Goal: Task Accomplishment & Management: Manage account settings

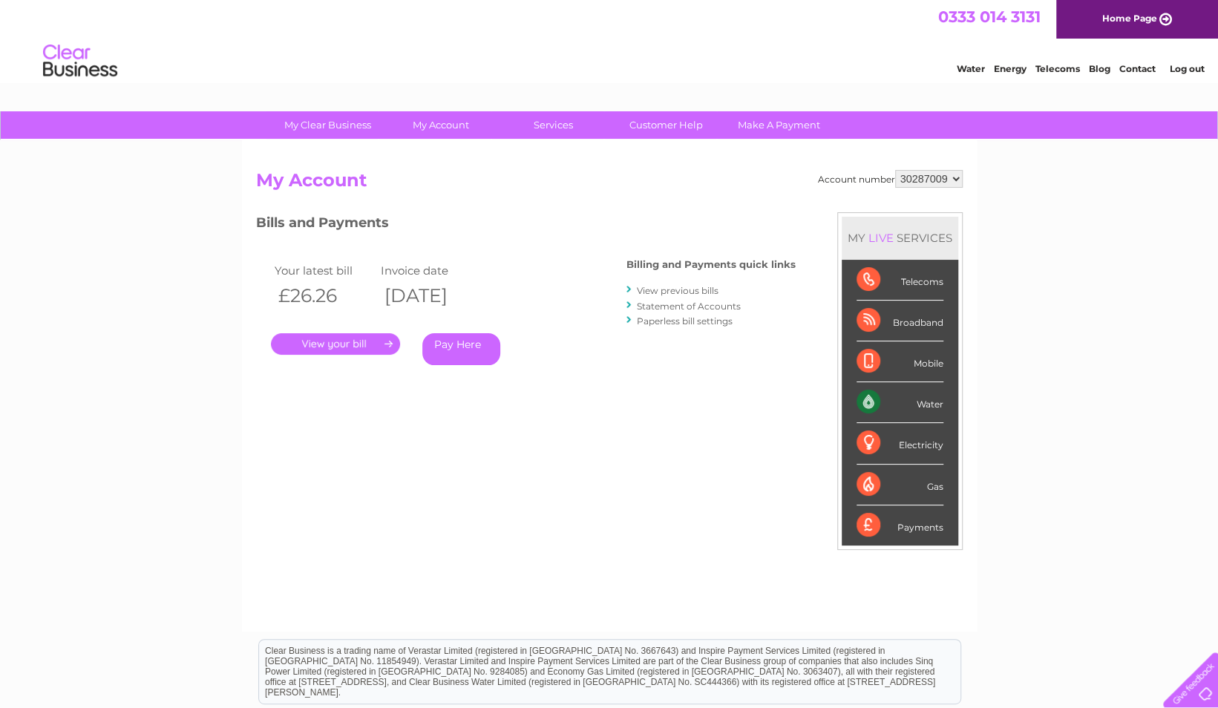
click at [338, 332] on div ". Pay Here" at bounding box center [419, 322] width 297 height 22
click at [337, 337] on link "." at bounding box center [335, 344] width 129 height 22
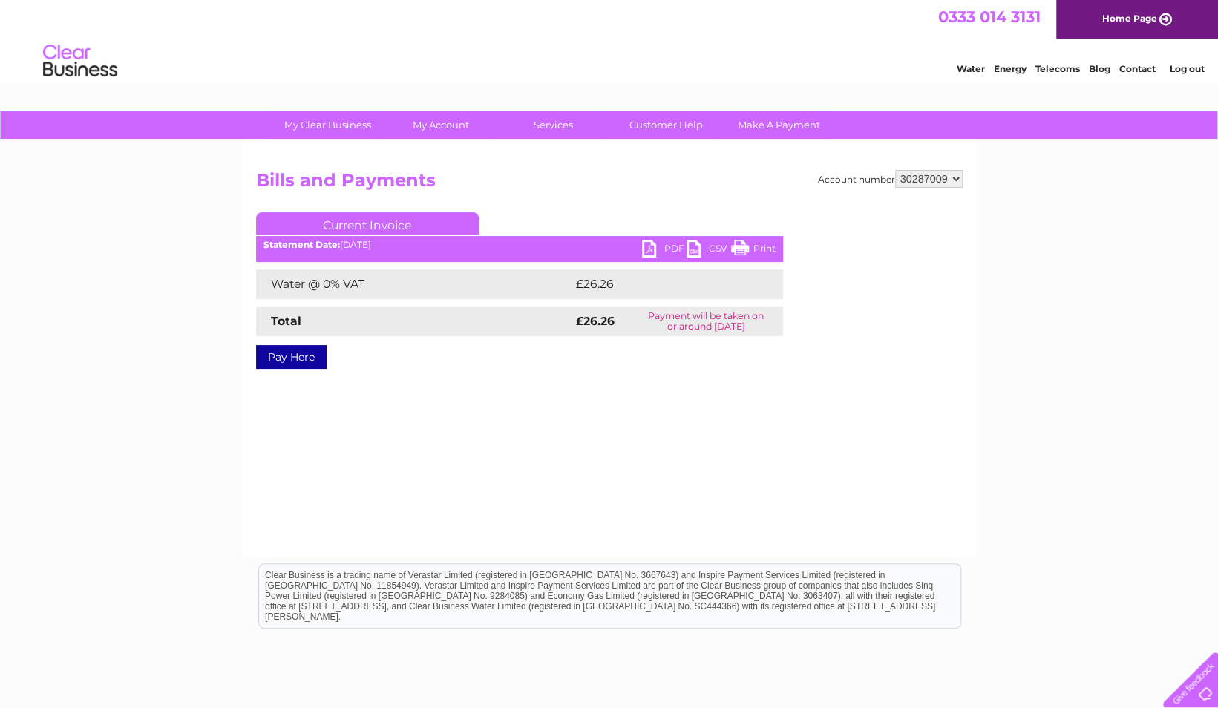
click at [662, 245] on link "PDF" at bounding box center [664, 251] width 45 height 22
